Goal: Information Seeking & Learning: Learn about a topic

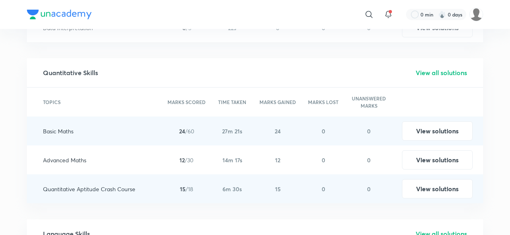
scroll to position [1242, 0]
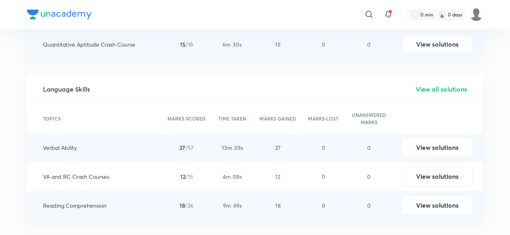
scroll to position [1387, 0]
click at [457, 84] on h5 "View all solutions" at bounding box center [441, 89] width 51 height 10
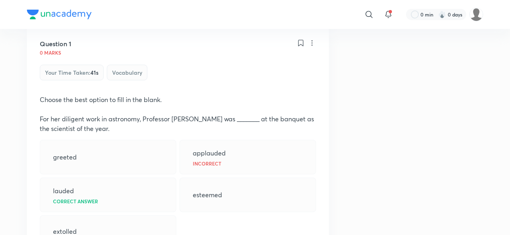
scroll to position [200, 0]
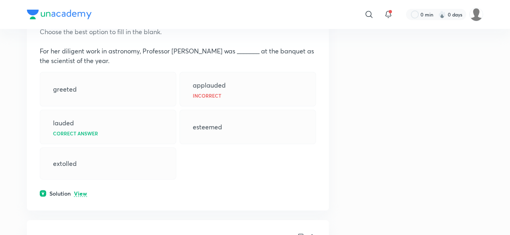
click at [82, 191] on p "View" at bounding box center [80, 194] width 13 height 6
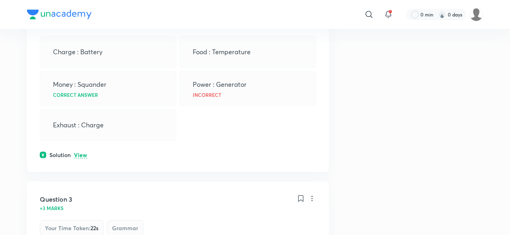
scroll to position [537, 0]
click at [80, 152] on p "View" at bounding box center [80, 155] width 13 height 6
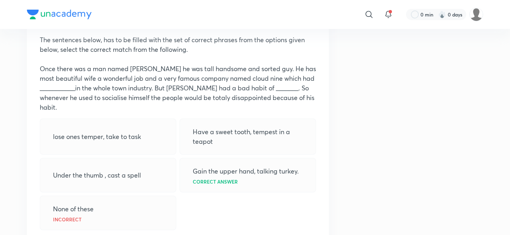
scroll to position [1030, 0]
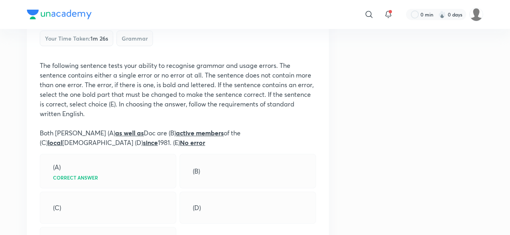
scroll to position [1413, 0]
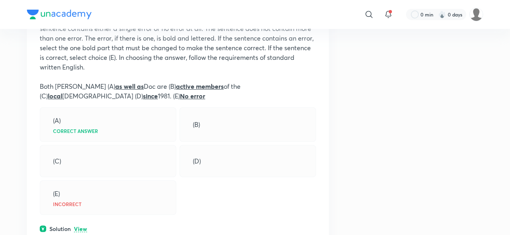
click at [81, 226] on p "View" at bounding box center [80, 229] width 13 height 6
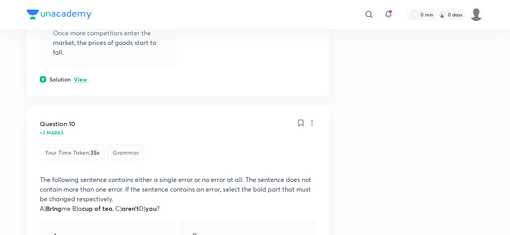
scroll to position [5823, 0]
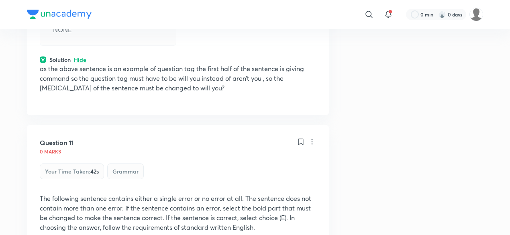
scroll to position [6186, 0]
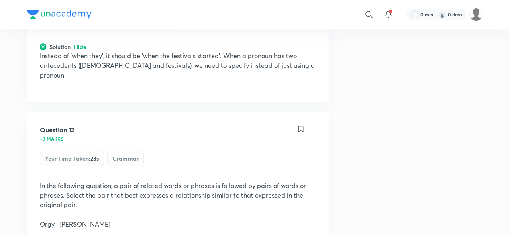
scroll to position [6445, 0]
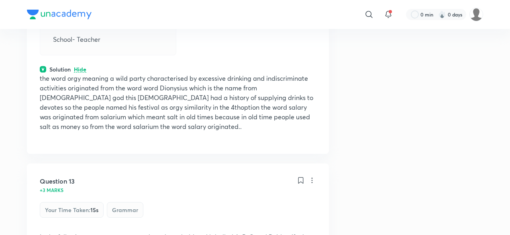
scroll to position [6741, 0]
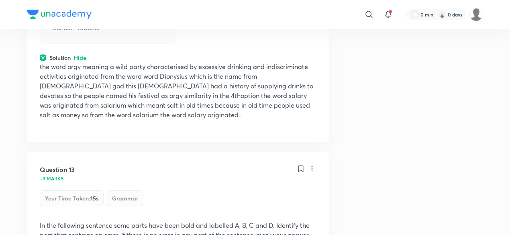
drag, startPoint x: 143, startPoint y: 149, endPoint x: 77, endPoint y: 122, distance: 71.5
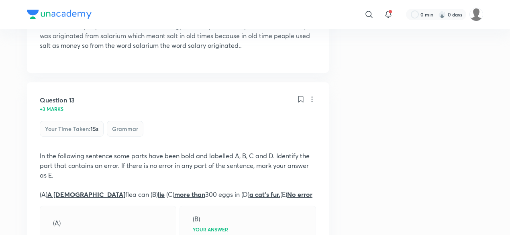
scroll to position [6810, 0]
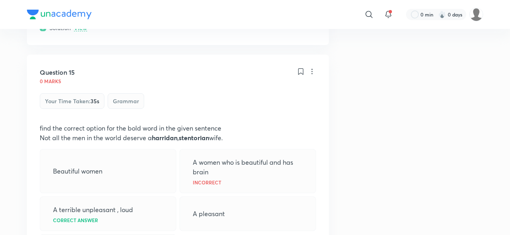
scroll to position [7364, 0]
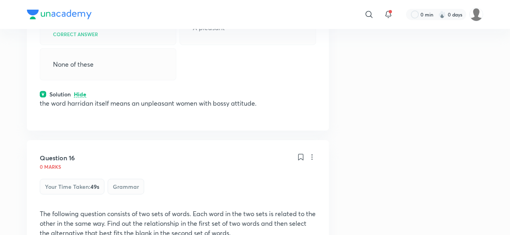
scroll to position [7622, 0]
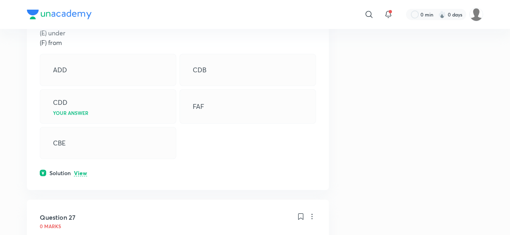
scroll to position [17070, 0]
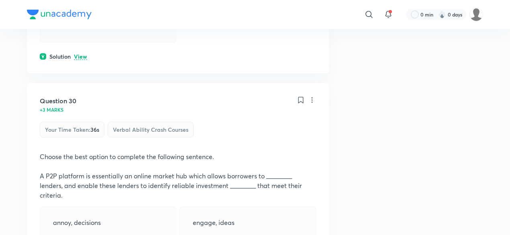
scroll to position [18025, 0]
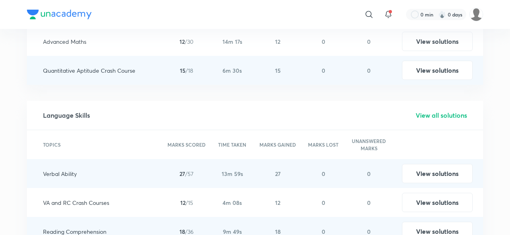
scroll to position [1362, 0]
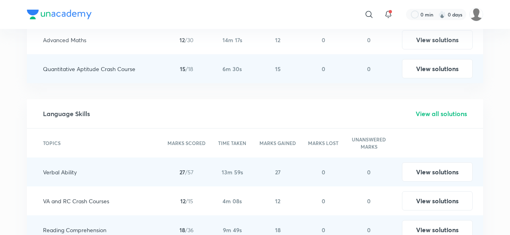
click at [451, 109] on h5 "View all solutions" at bounding box center [441, 114] width 51 height 10
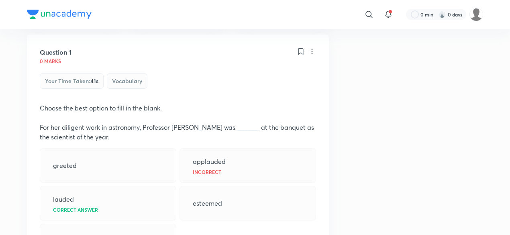
scroll to position [124, 0]
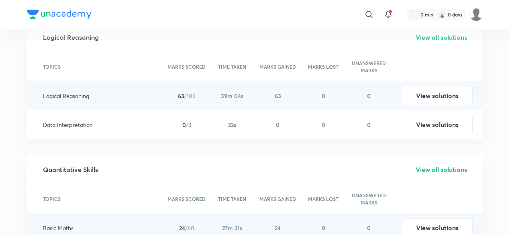
scroll to position [1108, 0]
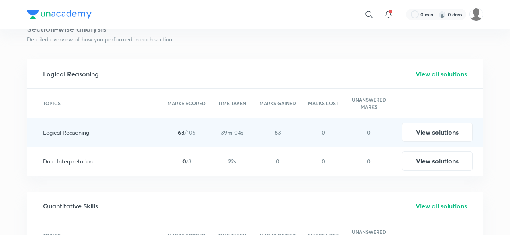
click at [426, 69] on h5 "View all solutions" at bounding box center [441, 74] width 51 height 10
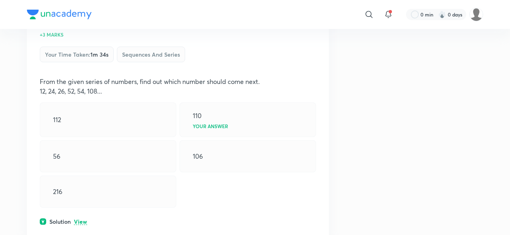
scroll to position [150, 0]
click at [78, 218] on p "View" at bounding box center [80, 221] width 13 height 6
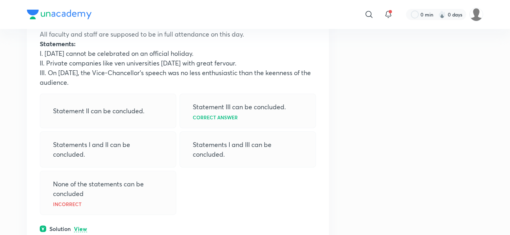
scroll to position [582, 0]
click at [83, 226] on p "View" at bounding box center [80, 229] width 13 height 6
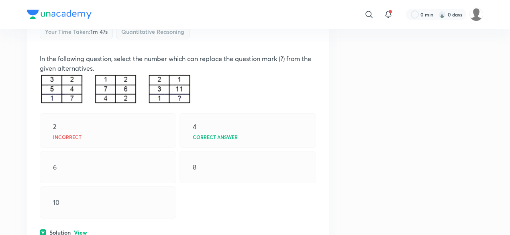
scroll to position [1302, 0]
click at [80, 230] on p "View" at bounding box center [80, 233] width 13 height 6
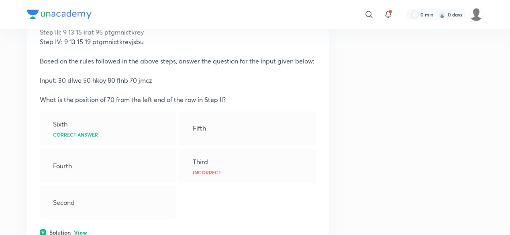
scroll to position [4671, 0]
click at [80, 230] on p "View" at bounding box center [80, 233] width 13 height 6
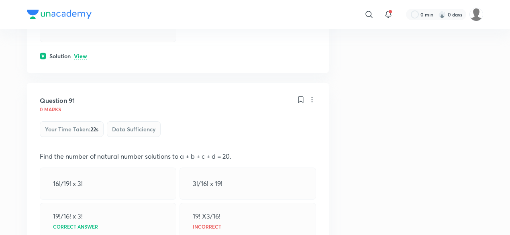
scroll to position [6430, 0]
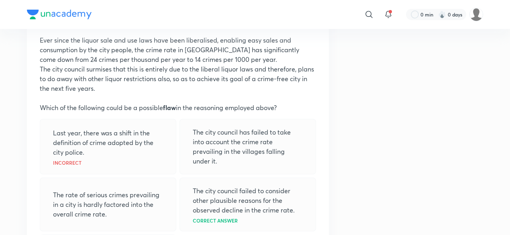
scroll to position [7838, 0]
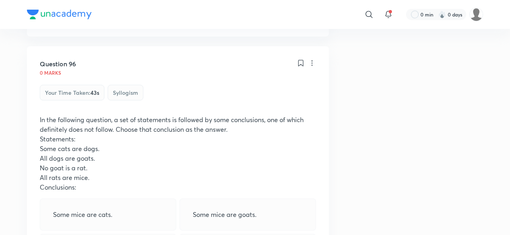
scroll to position [8100, 0]
drag, startPoint x: 39, startPoint y: 44, endPoint x: 92, endPoint y: 102, distance: 78.7
click at [92, 114] on div "In the following question, a set of statements is followed by some conclusions,…" at bounding box center [178, 152] width 276 height 77
copy div "In the following question, a set of statements is followed by some conclusions,…"
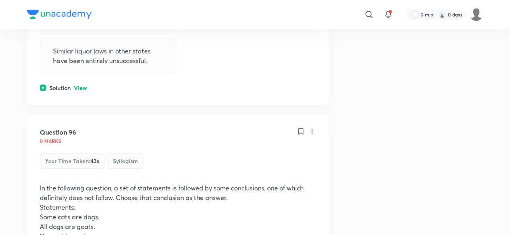
scroll to position [8010, 0]
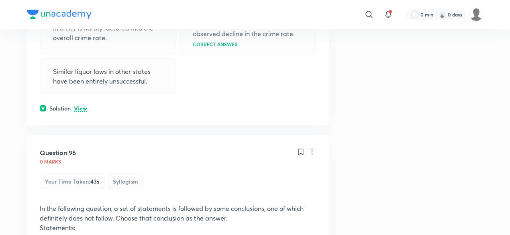
click at [194, 204] on p "In the following question, a set of statements is followed by some conclusions,…" at bounding box center [178, 213] width 276 height 19
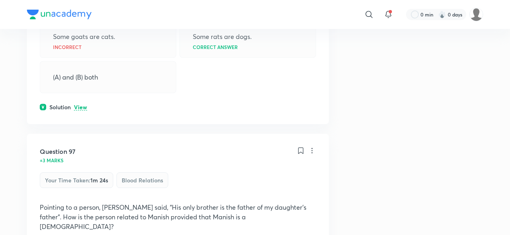
scroll to position [8310, 0]
click at [296, 172] on div "Your time taken : 1m 24s Blood Relations" at bounding box center [178, 182] width 276 height 20
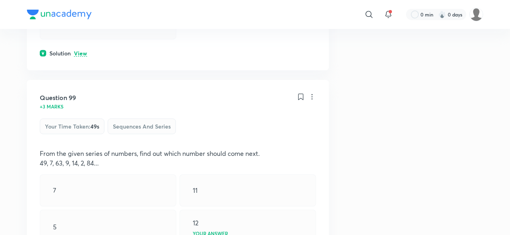
scroll to position [8915, 0]
click at [82, 212] on div "Question 99 +3 marks Your time taken : 49s Sequences and Series From the given …" at bounding box center [178, 195] width 302 height 231
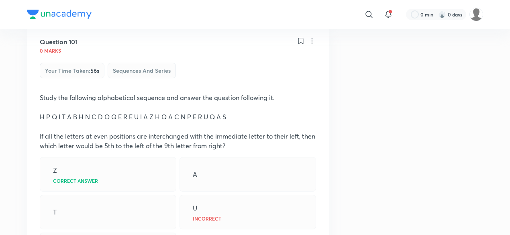
scroll to position [9639, 0]
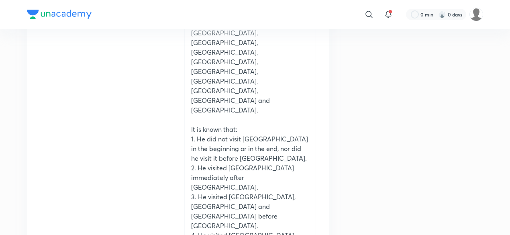
scroll to position [10278, 0]
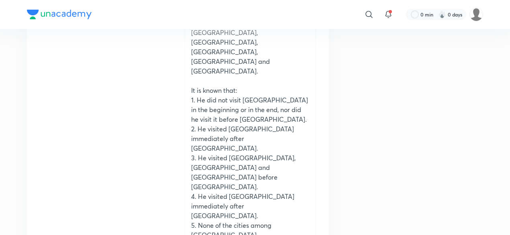
scroll to position [10984, 0]
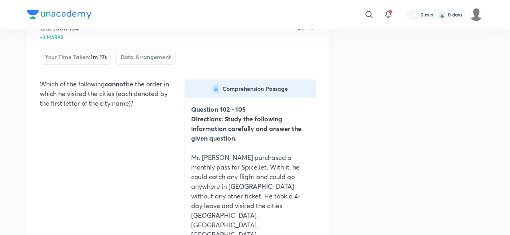
drag, startPoint x: 133, startPoint y: 144, endPoint x: 102, endPoint y: 126, distance: 35.7
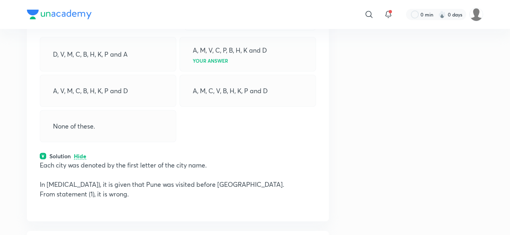
scroll to position [11886, 0]
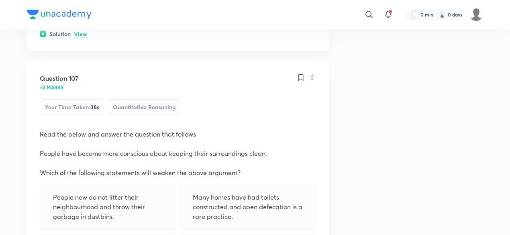
scroll to position [13280, 0]
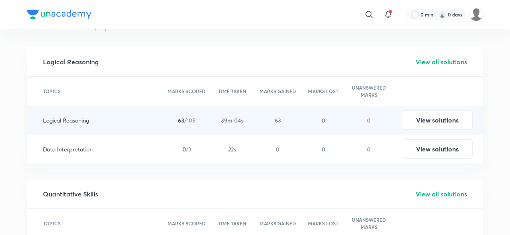
scroll to position [1122, 0]
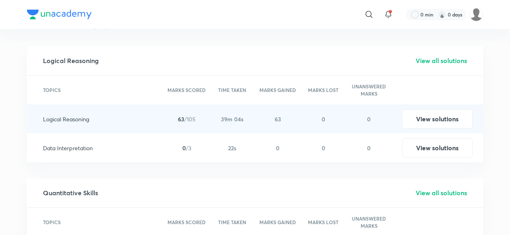
click at [428, 188] on h5 "View all solutions" at bounding box center [441, 193] width 51 height 10
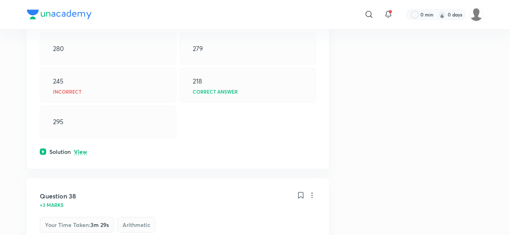
scroll to position [159, 0]
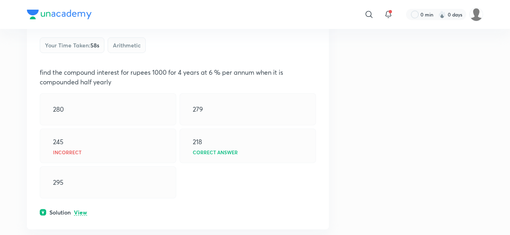
click at [79, 210] on p "View" at bounding box center [80, 213] width 13 height 6
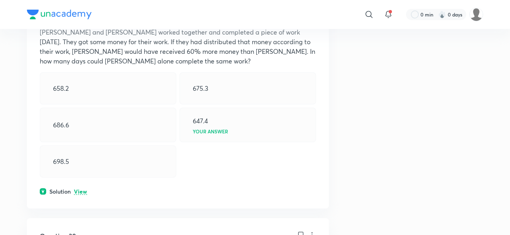
scroll to position [477, 0]
click at [82, 190] on p "View" at bounding box center [80, 193] width 13 height 6
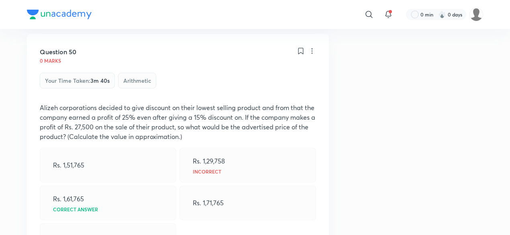
scroll to position [5108, 0]
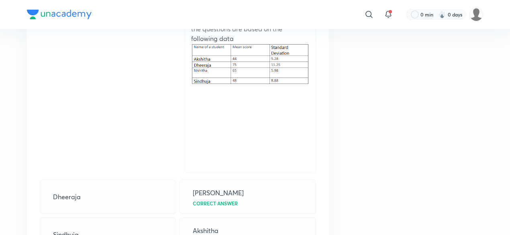
scroll to position [6569, 0]
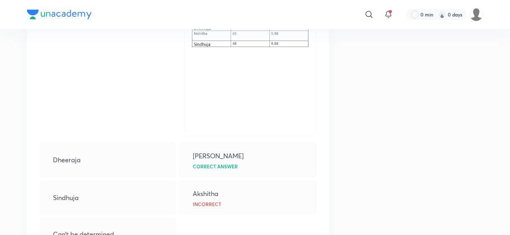
scroll to position [6600, 0]
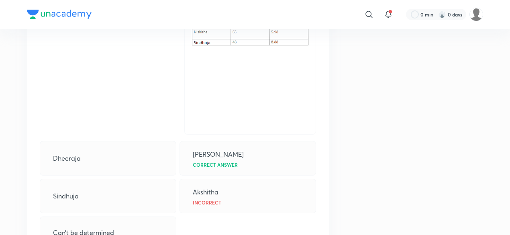
drag, startPoint x: 48, startPoint y: 161, endPoint x: 201, endPoint y: 182, distance: 154.4
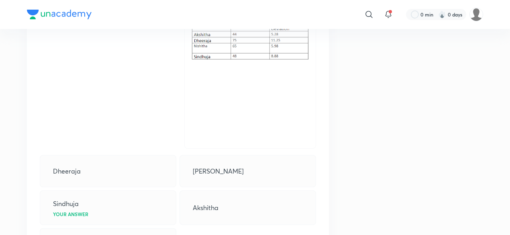
scroll to position [7023, 0]
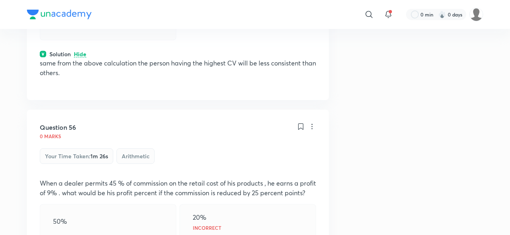
scroll to position [7240, 0]
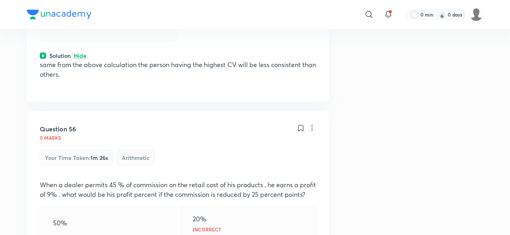
drag, startPoint x: 82, startPoint y: 163, endPoint x: 32, endPoint y: 176, distance: 51.3
click at [32, 176] on div "Question 56 0 marks Your time taken : 1m 26s Arithmetic When a dealer permits 4…" at bounding box center [178, 227] width 302 height 233
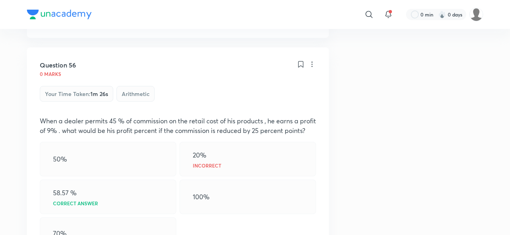
scroll to position [7305, 0]
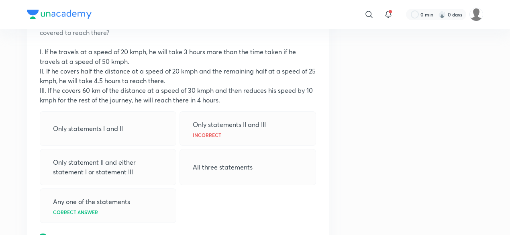
scroll to position [8291, 0]
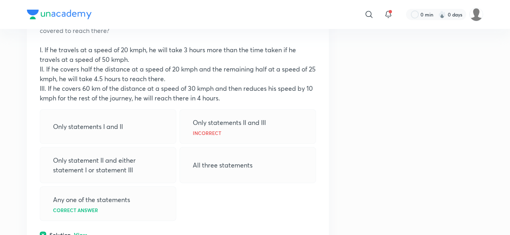
click at [85, 232] on p "View" at bounding box center [80, 235] width 13 height 6
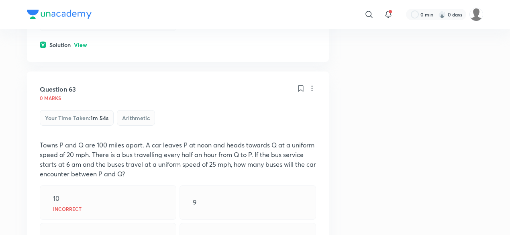
scroll to position [9505, 0]
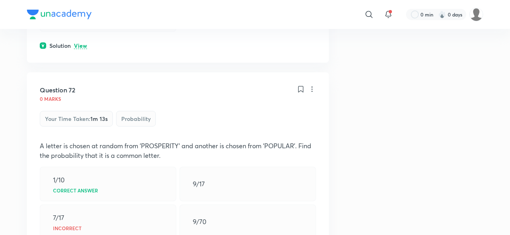
scroll to position [12689, 0]
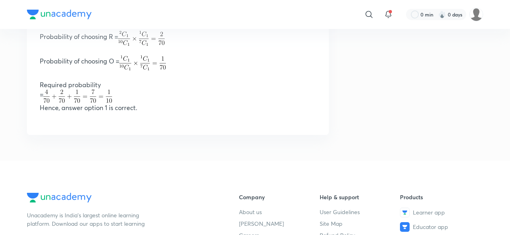
scroll to position [13009, 0]
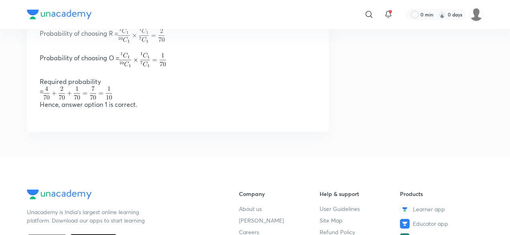
drag, startPoint x: 82, startPoint y: 97, endPoint x: 16, endPoint y: 69, distance: 71.5
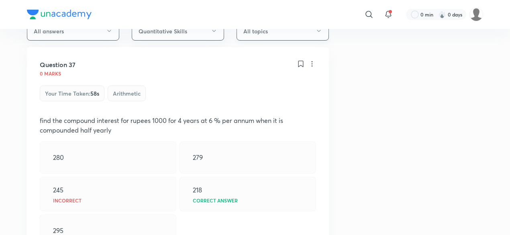
scroll to position [117, 0]
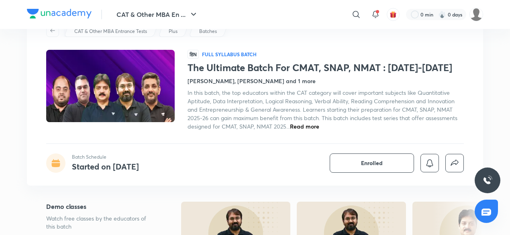
scroll to position [53, 0]
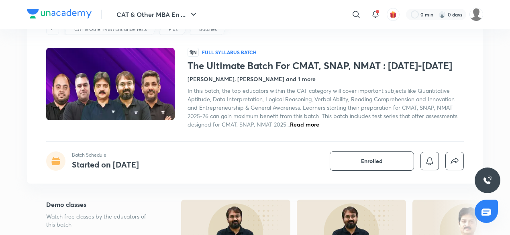
click at [306, 120] on span "Read more" at bounding box center [304, 124] width 29 height 8
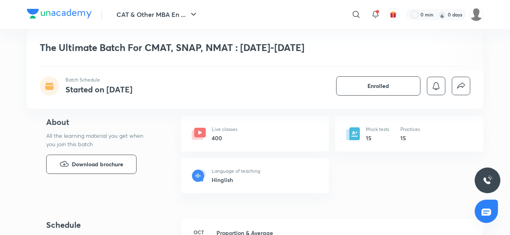
scroll to position [341, 0]
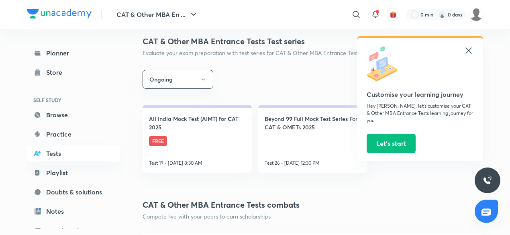
click at [467, 50] on icon at bounding box center [469, 51] width 10 height 10
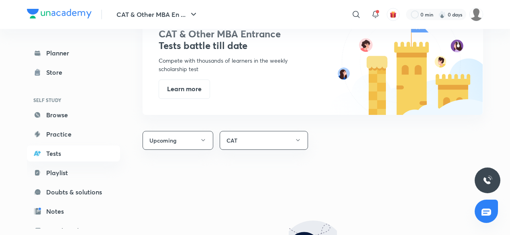
scroll to position [394, 0]
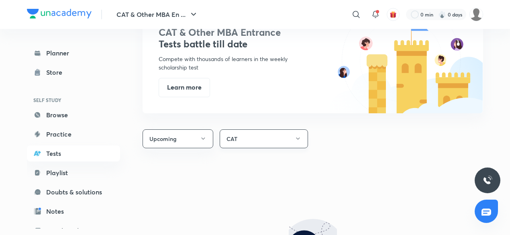
click at [273, 129] on button "CAT" at bounding box center [264, 138] width 88 height 19
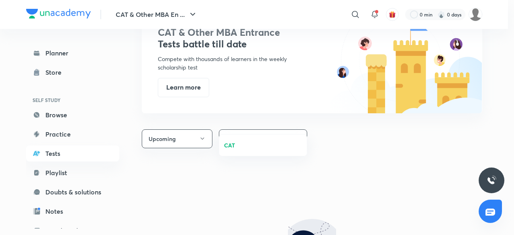
click at [278, 175] on div at bounding box center [257, 117] width 514 height 235
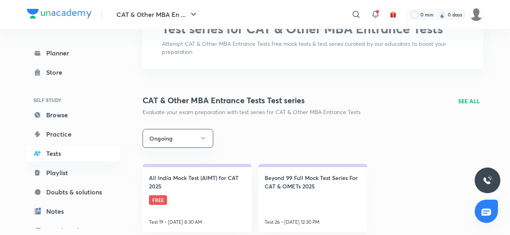
scroll to position [66, 0]
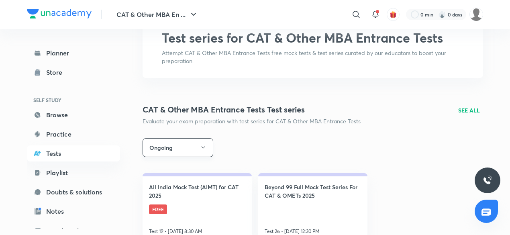
click at [180, 138] on button "Ongoing" at bounding box center [178, 147] width 71 height 19
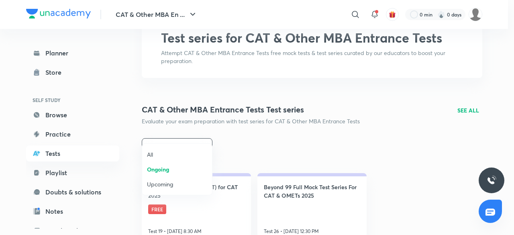
click at [462, 93] on div at bounding box center [257, 117] width 514 height 235
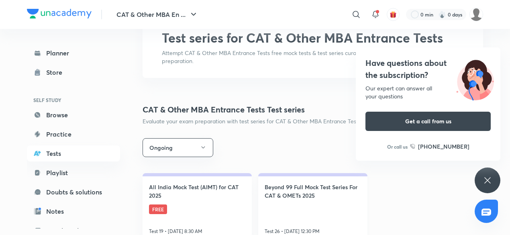
click at [308, 183] on h4 "Beyond 99 Full Mock Test Series For CAT & OMETs 2025" at bounding box center [313, 191] width 96 height 17
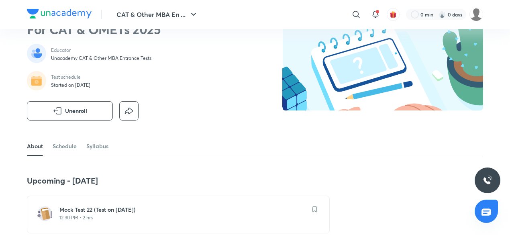
scroll to position [66, 0]
click at [76, 137] on link "Schedule" at bounding box center [65, 146] width 24 height 19
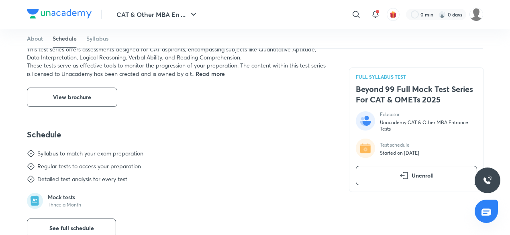
scroll to position [355, 0]
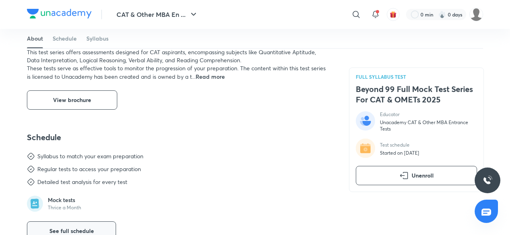
click at [80, 221] on button "See full schedule" at bounding box center [71, 230] width 89 height 19
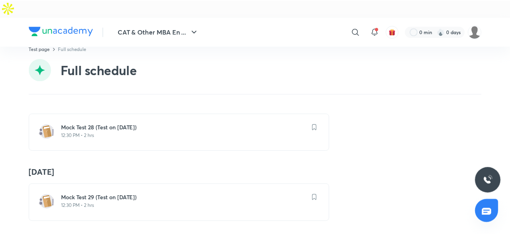
scroll to position [2270, 0]
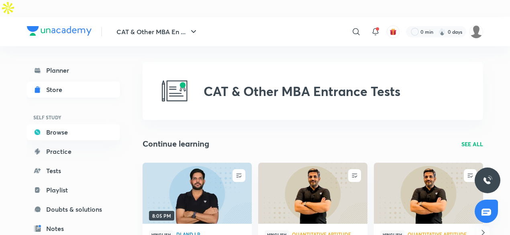
click at [61, 82] on link "Store" at bounding box center [73, 90] width 93 height 16
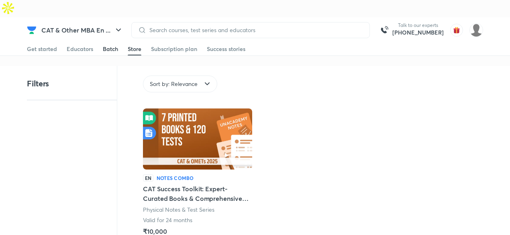
click at [112, 45] on div "Batch" at bounding box center [110, 49] width 15 height 8
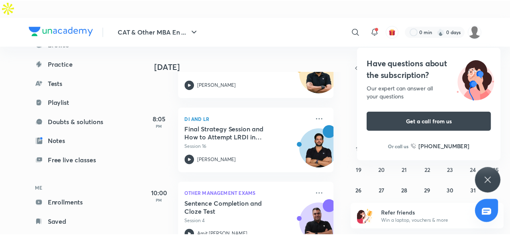
scroll to position [88, 0]
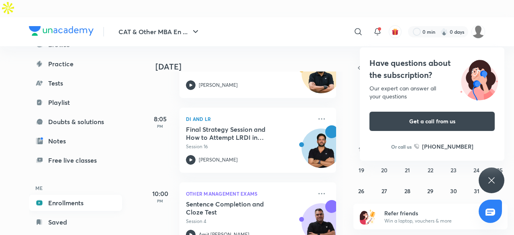
click at [88, 195] on link "Enrollments" at bounding box center [75, 203] width 93 height 16
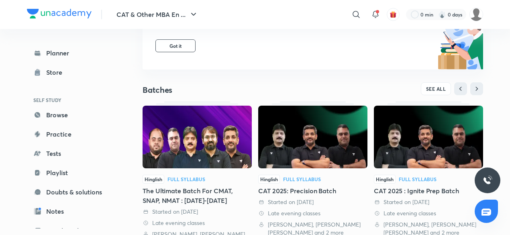
scroll to position [204, 0]
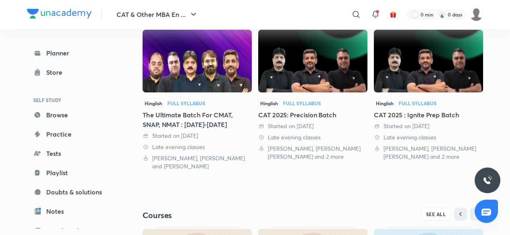
click at [206, 40] on img at bounding box center [197, 61] width 109 height 63
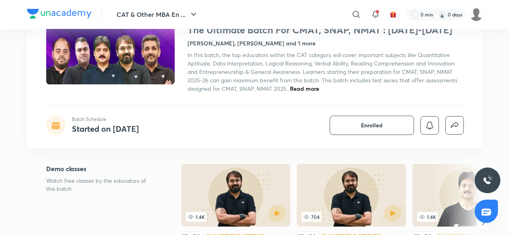
click at [305, 90] on span "Read more" at bounding box center [304, 89] width 29 height 8
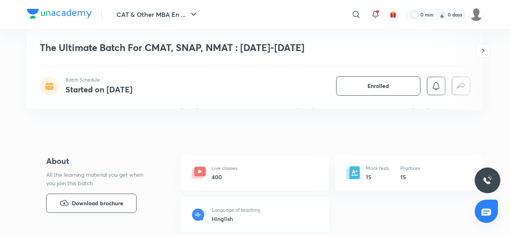
scroll to position [308, 0]
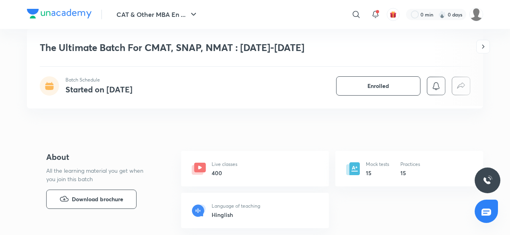
click at [361, 160] on div "Mock tests 15 Practices 15" at bounding box center [409, 168] width 148 height 35
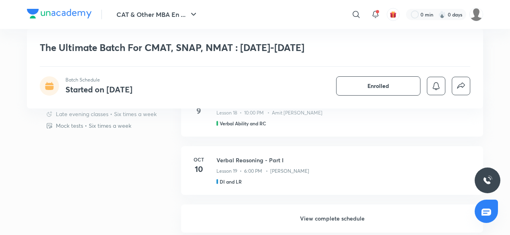
scroll to position [707, 0]
click at [286, 204] on h6 "View complete schedule" at bounding box center [332, 218] width 302 height 28
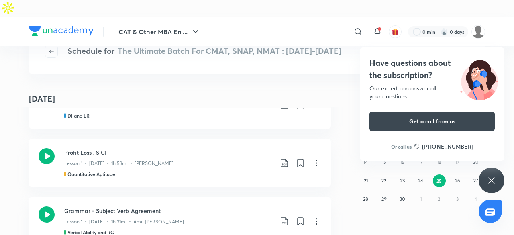
scroll to position [2358, 0]
